Goal: Check status

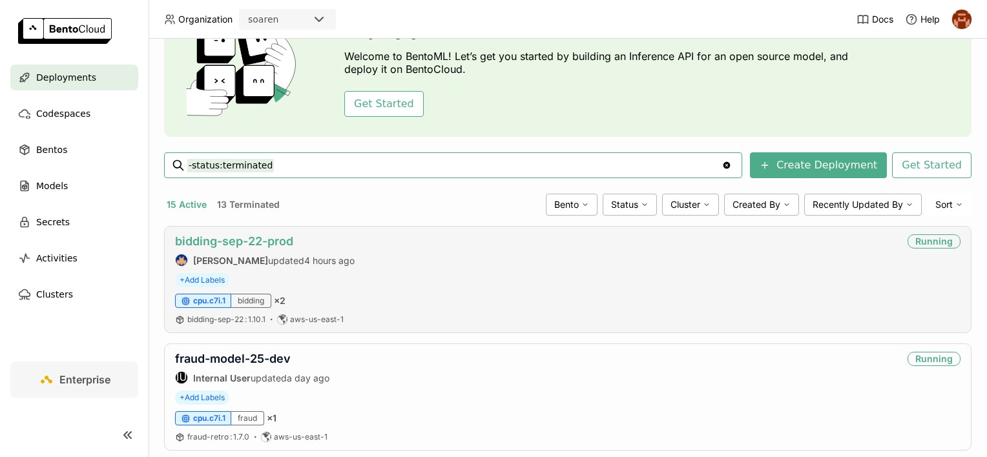
scroll to position [78, 0]
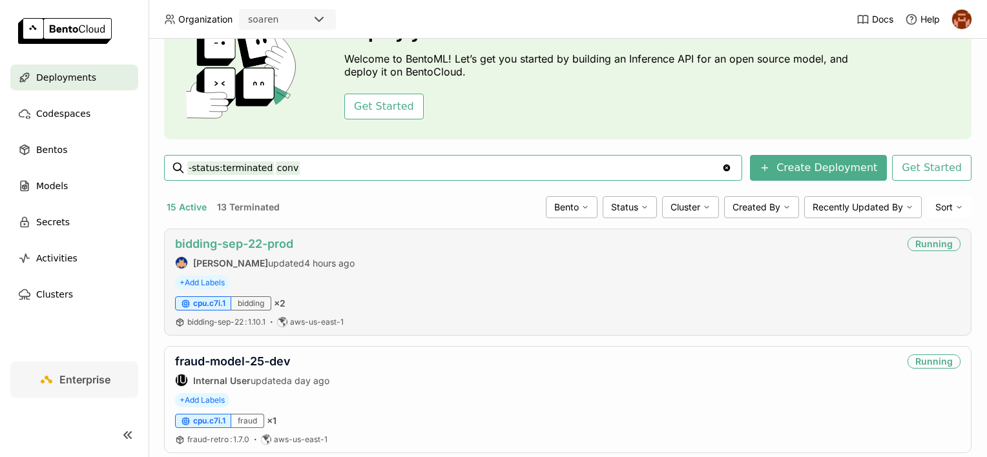
type input "-status:terminated conv"
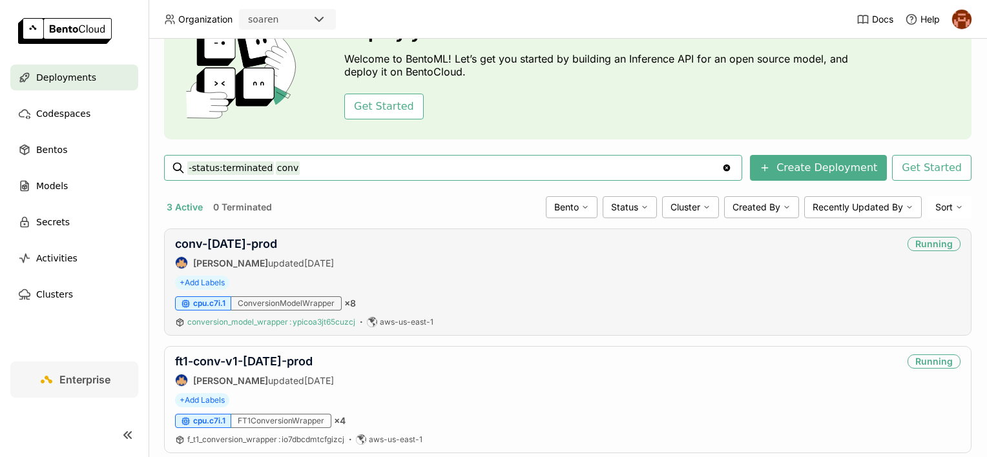
scroll to position [224, 0]
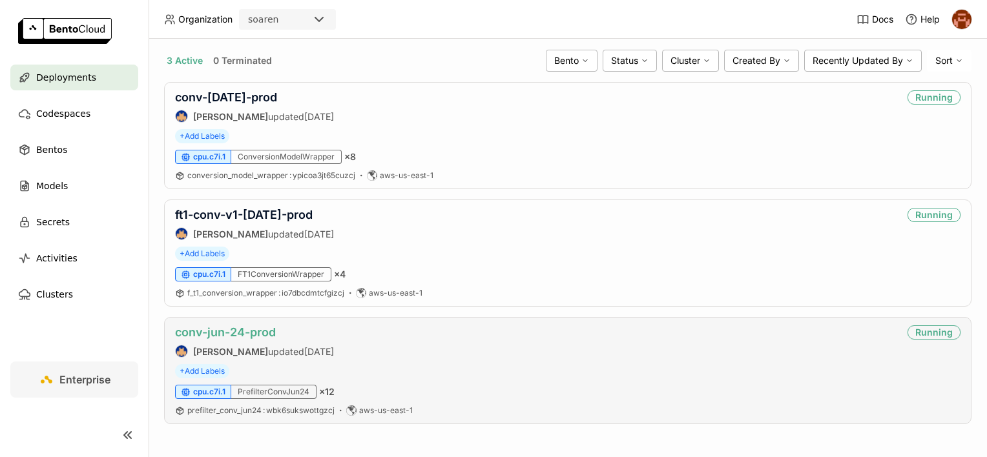
click at [270, 329] on link "conv-jun-24-prod" at bounding box center [225, 333] width 101 height 14
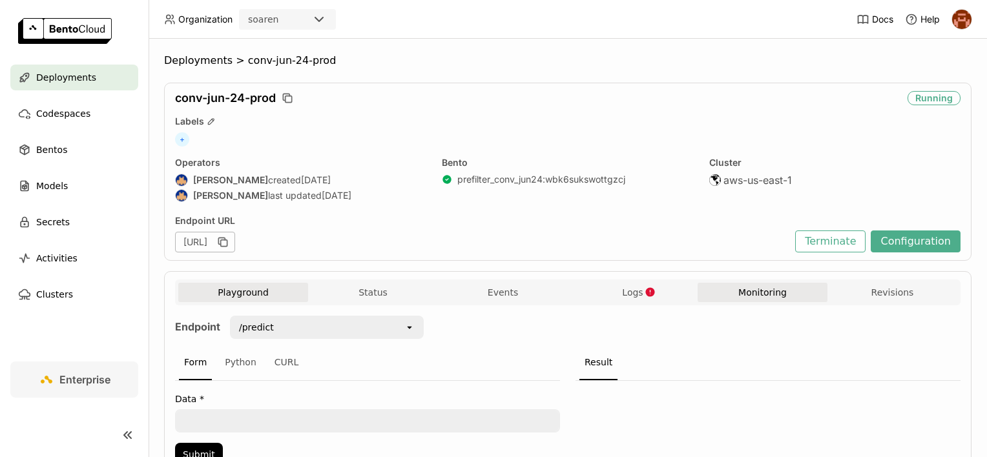
click at [705, 297] on button "Monitoring" at bounding box center [763, 292] width 130 height 19
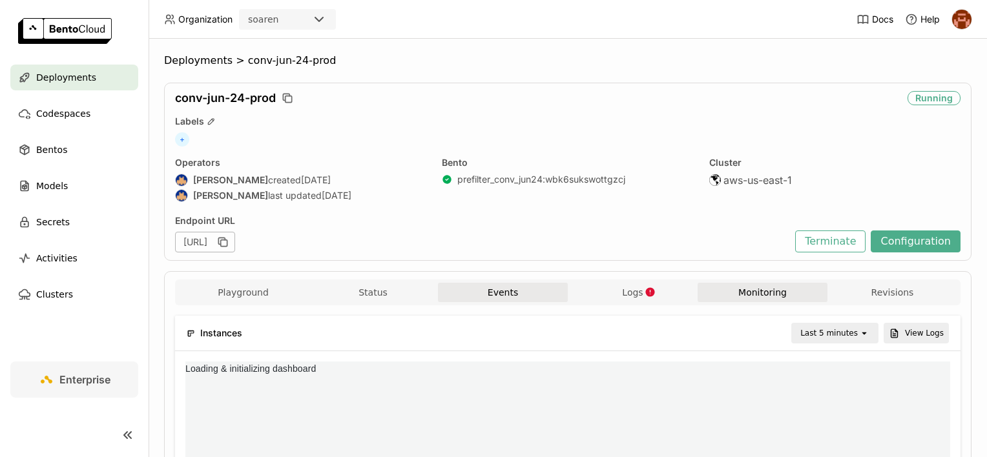
click at [532, 295] on button "Events" at bounding box center [503, 292] width 130 height 19
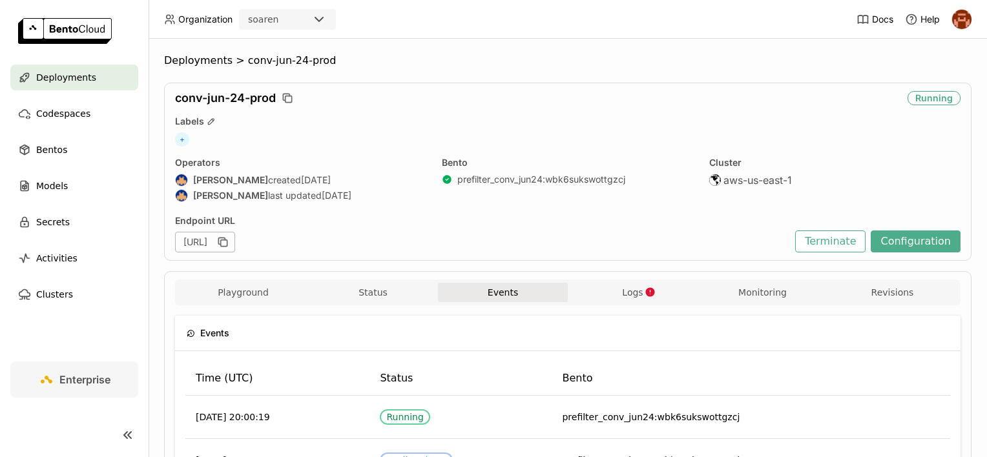
scroll to position [30, 0]
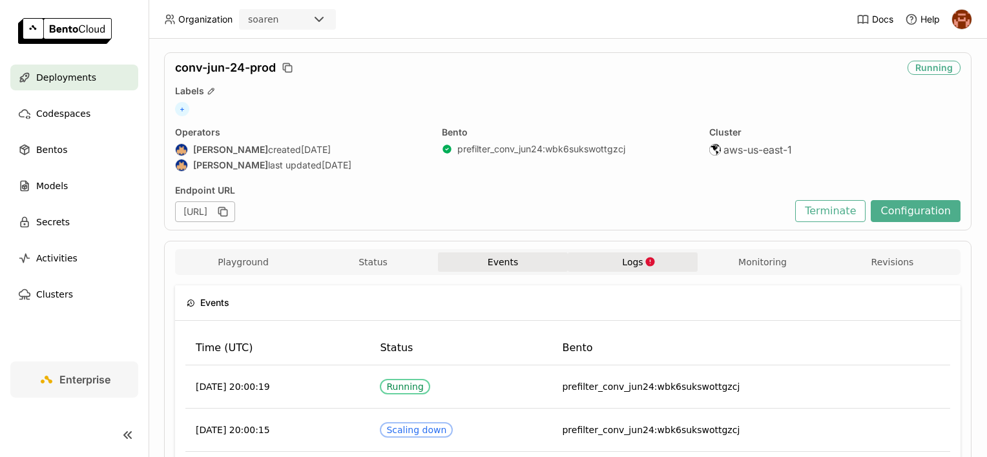
click at [591, 264] on button "Logs" at bounding box center [633, 262] width 130 height 19
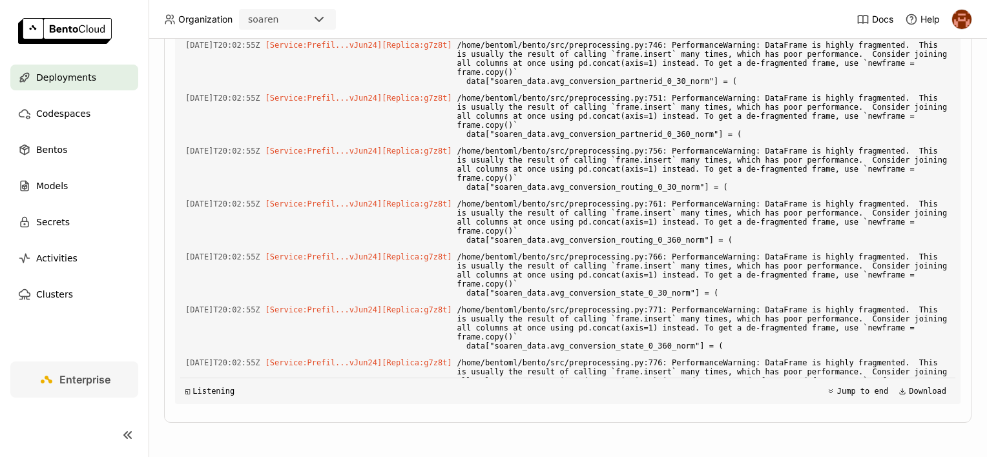
scroll to position [43075, 0]
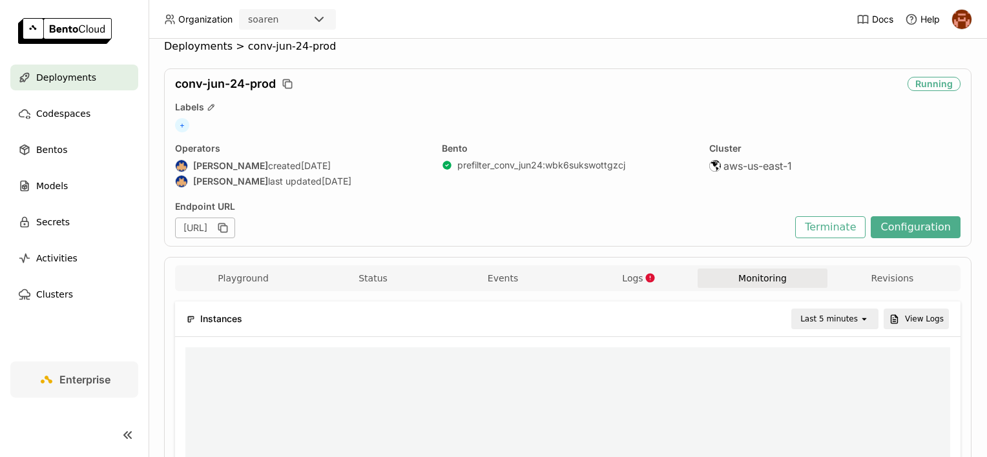
click at [841, 313] on div "Last 5 minutes" at bounding box center [828, 319] width 57 height 13
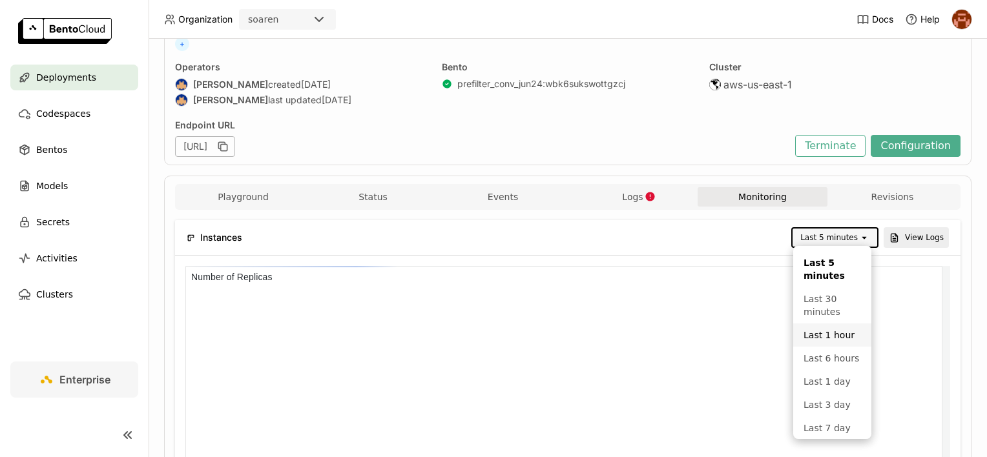
click at [831, 339] on div "Last 1 hour" at bounding box center [832, 335] width 57 height 13
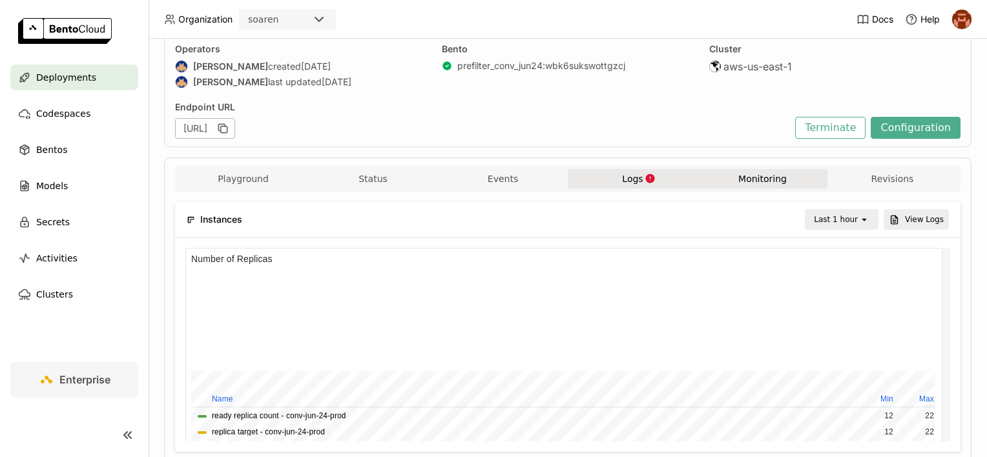
click at [607, 182] on button "Logs" at bounding box center [633, 178] width 130 height 19
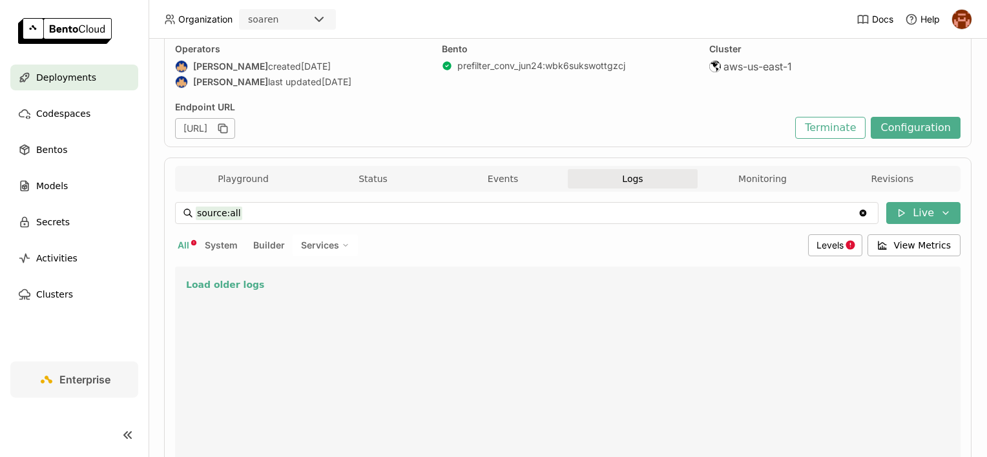
click at [268, 211] on input "source:all" at bounding box center [527, 213] width 662 height 21
type input "source:error"
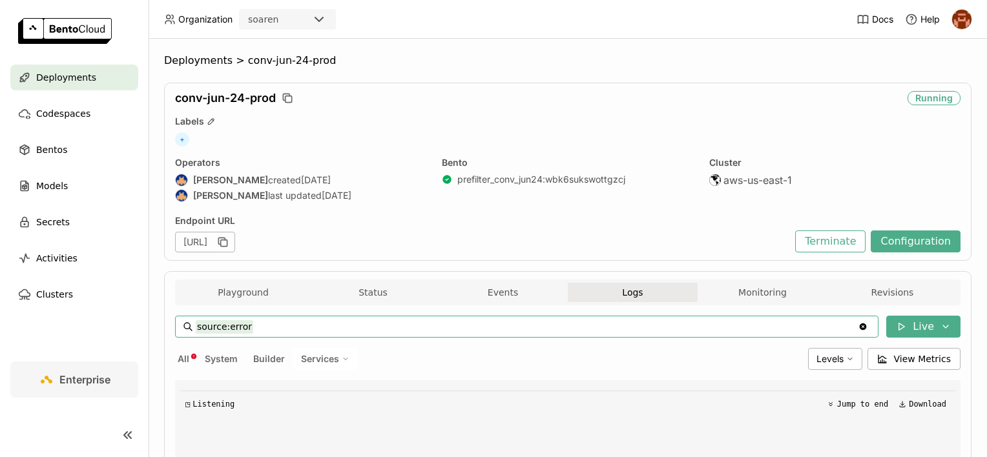
scroll to position [114, 0]
